Goal: Information Seeking & Learning: Learn about a topic

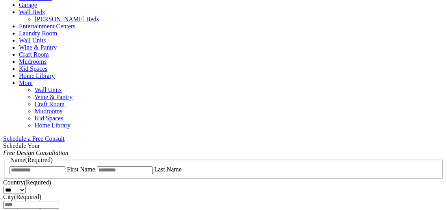
scroll to position [551, 0]
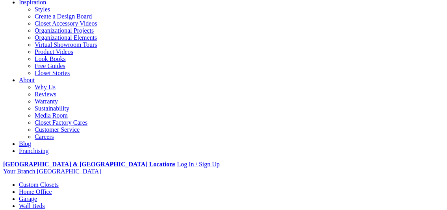
scroll to position [158, 0]
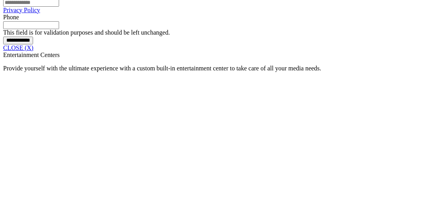
scroll to position [638, 0]
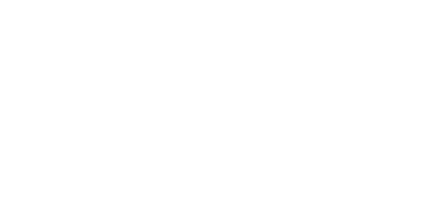
scroll to position [913, 0]
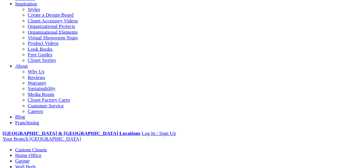
scroll to position [141, 0]
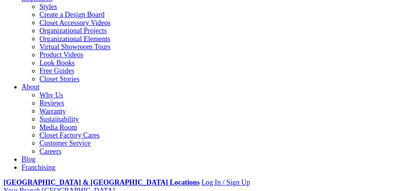
scroll to position [158, 0]
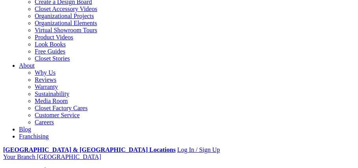
click at [0, 0] on span at bounding box center [0, 0] width 0 height 0
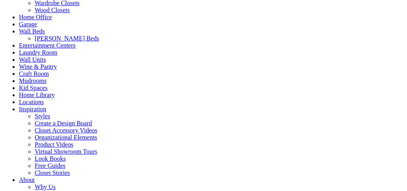
scroll to position [107, 0]
click at [19, 113] on link "Inspiration" at bounding box center [32, 109] width 27 height 7
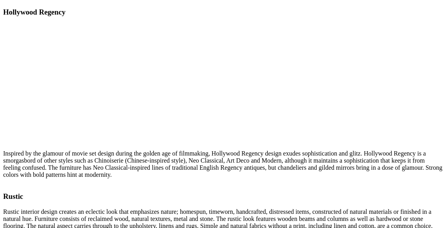
scroll to position [2718, 0]
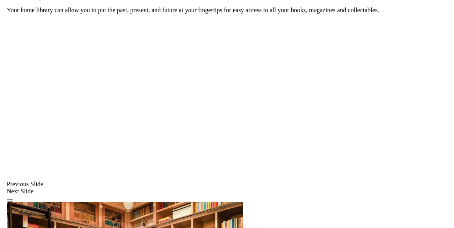
scroll to position [551, 0]
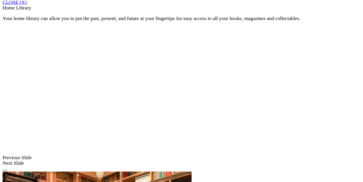
scroll to position [551, 0]
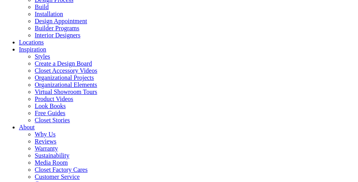
scroll to position [95, 0]
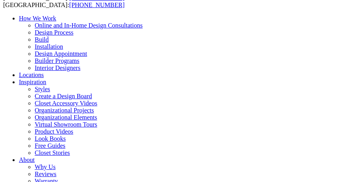
scroll to position [0, 0]
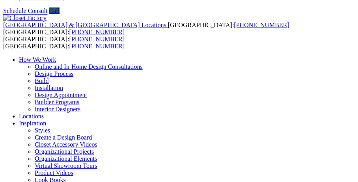
scroll to position [63, 0]
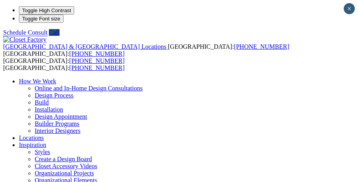
click at [0, 0] on span at bounding box center [0, 0] width 0 height 0
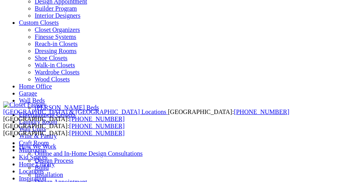
scroll to position [95, 0]
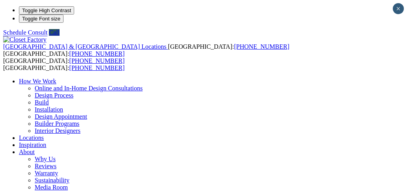
click at [104, 85] on link "Online and In-Home Design Consultations" at bounding box center [89, 88] width 108 height 7
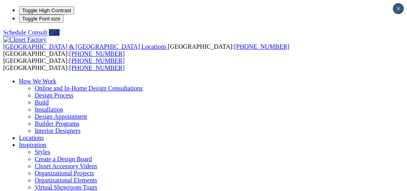
click at [79, 121] on link "Builder Programs" at bounding box center [57, 124] width 45 height 7
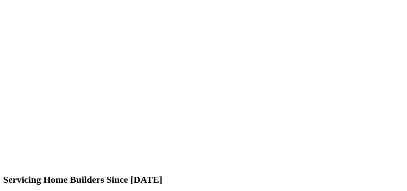
scroll to position [931, 0]
